Goal: Navigation & Orientation: Find specific page/section

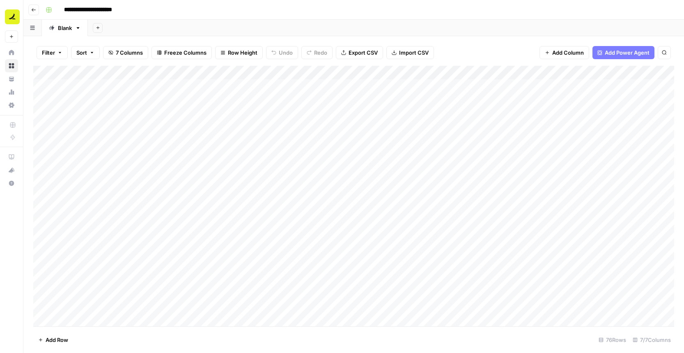
click at [33, 11] on icon "button" at bounding box center [33, 9] width 5 height 5
